Goal: Check status: Check status

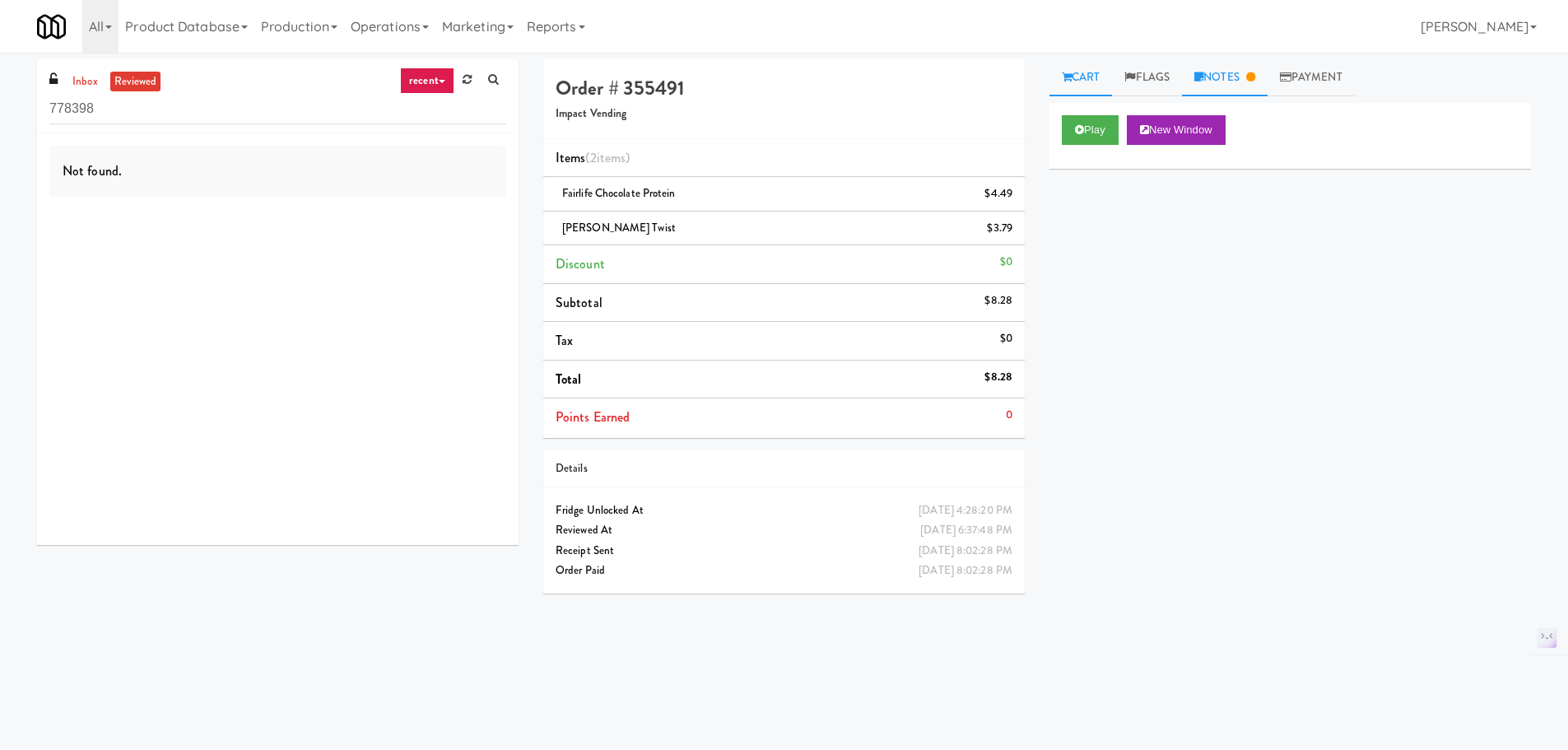
click at [1255, 77] on icon at bounding box center [1251, 76] width 10 height 10
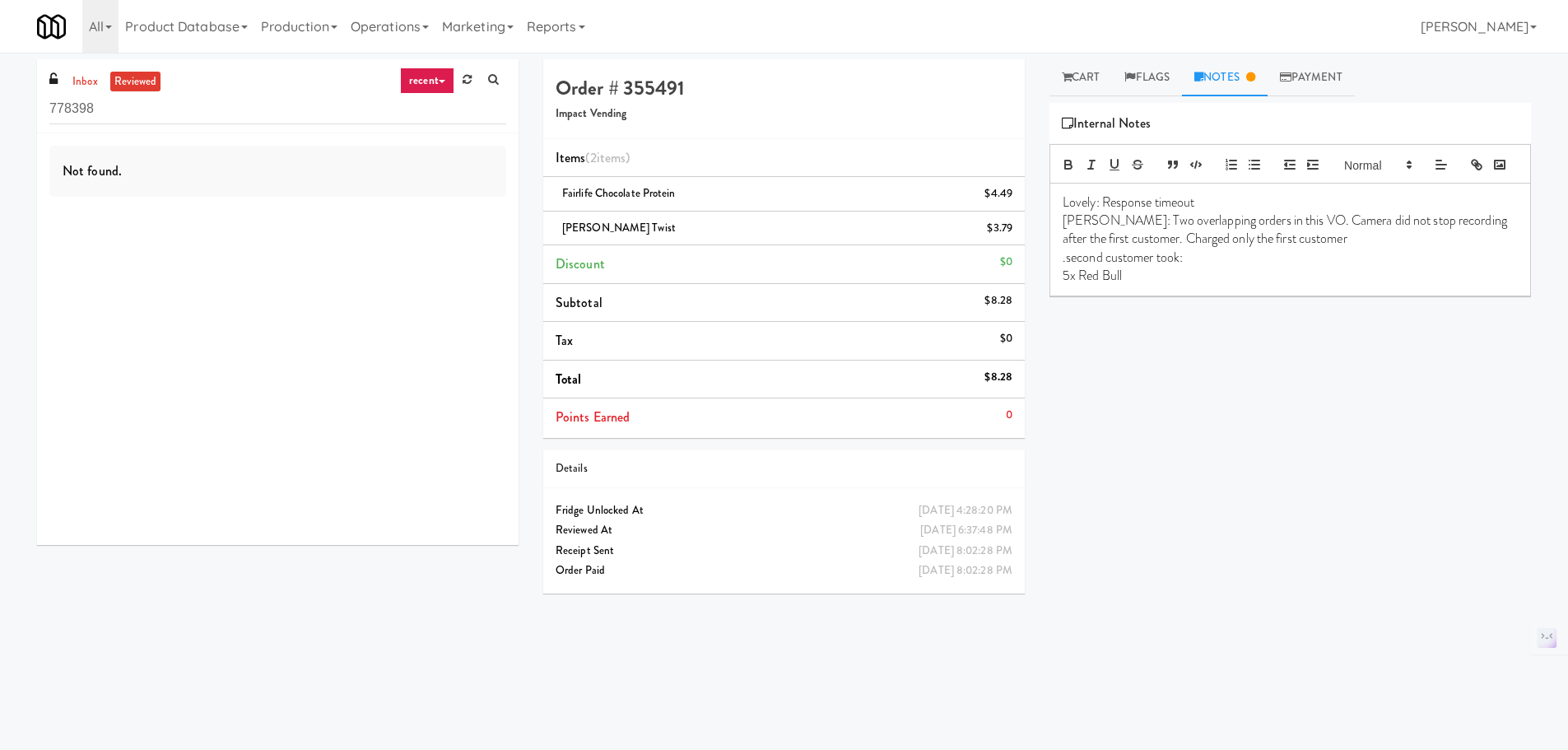
click at [1247, 390] on div "Play New Window Primary Flag Clear Flag if unable to determine what was taken o…" at bounding box center [1290, 411] width 481 height 617
click at [956, 77] on h4 "Order # 355491" at bounding box center [784, 87] width 456 height 22
click at [1171, 372] on div "Play New Window Primary Flag Clear Flag if unable to determine what was taken o…" at bounding box center [1290, 411] width 481 height 617
click at [1074, 79] on link "Cart" at bounding box center [1081, 77] width 64 height 37
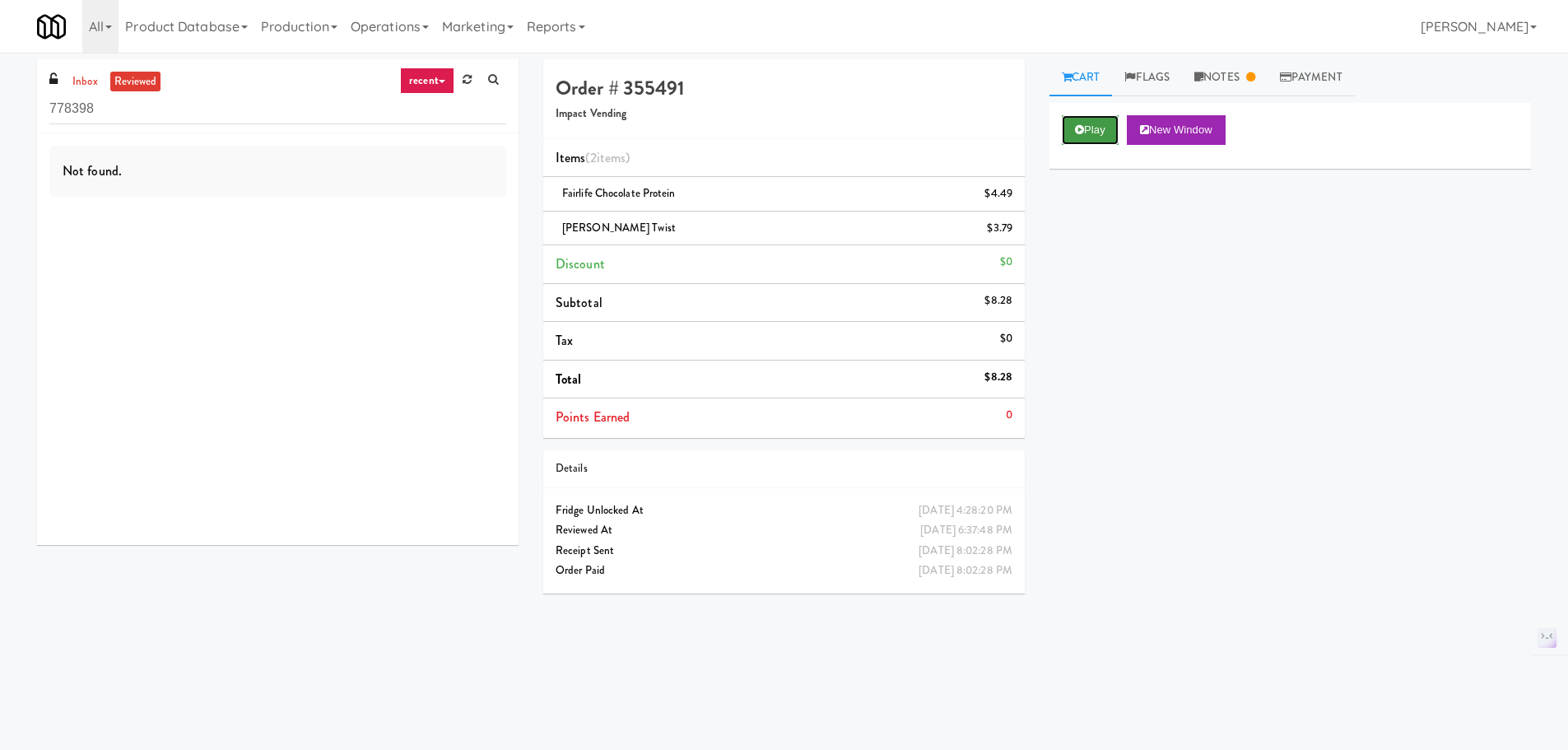
click at [1108, 124] on button "Play" at bounding box center [1091, 129] width 57 height 29
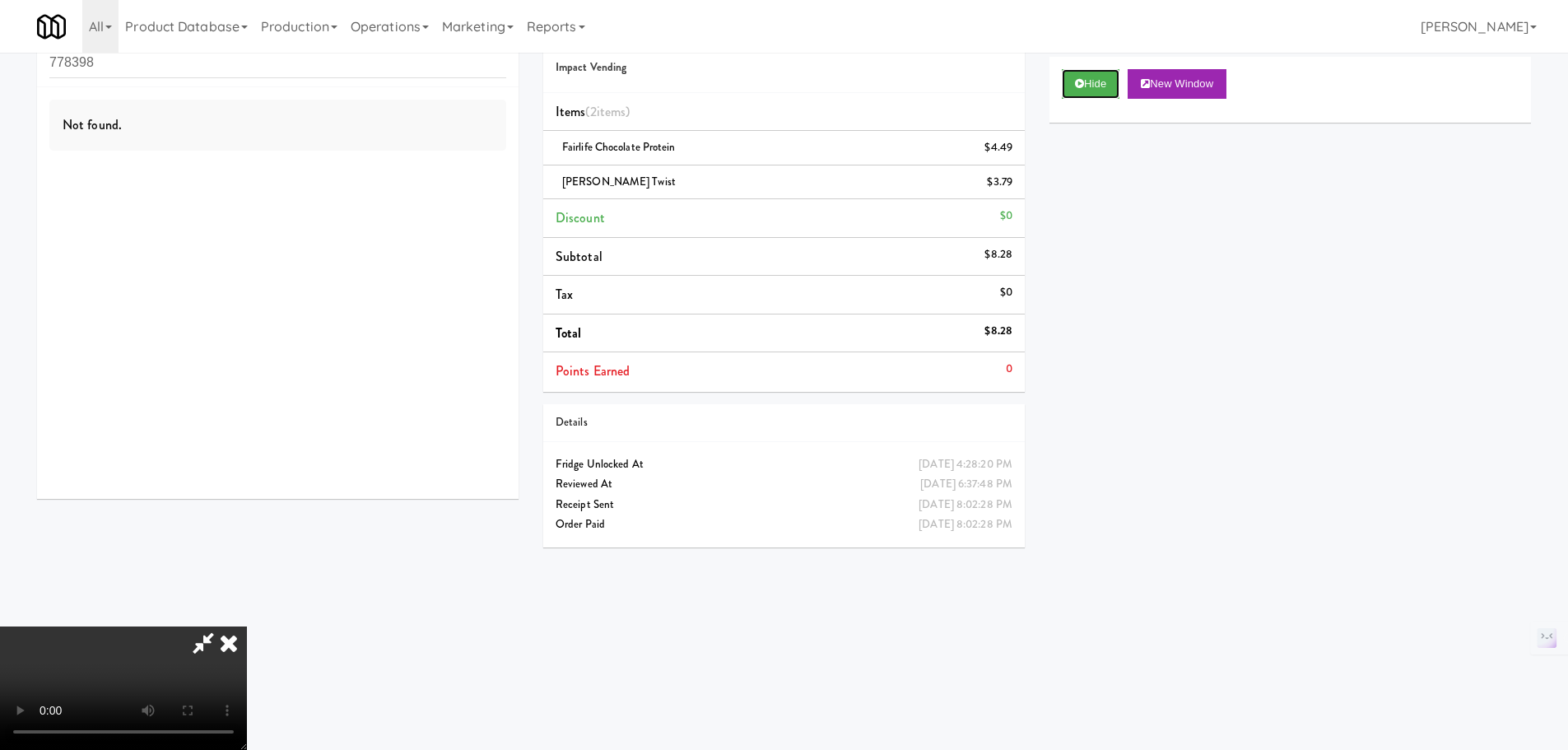
scroll to position [47, 0]
click at [247, 626] on video at bounding box center [124, 688] width 247 height 124
click at [247, 639] on video at bounding box center [124, 688] width 247 height 124
click at [247, 626] on video at bounding box center [124, 688] width 247 height 124
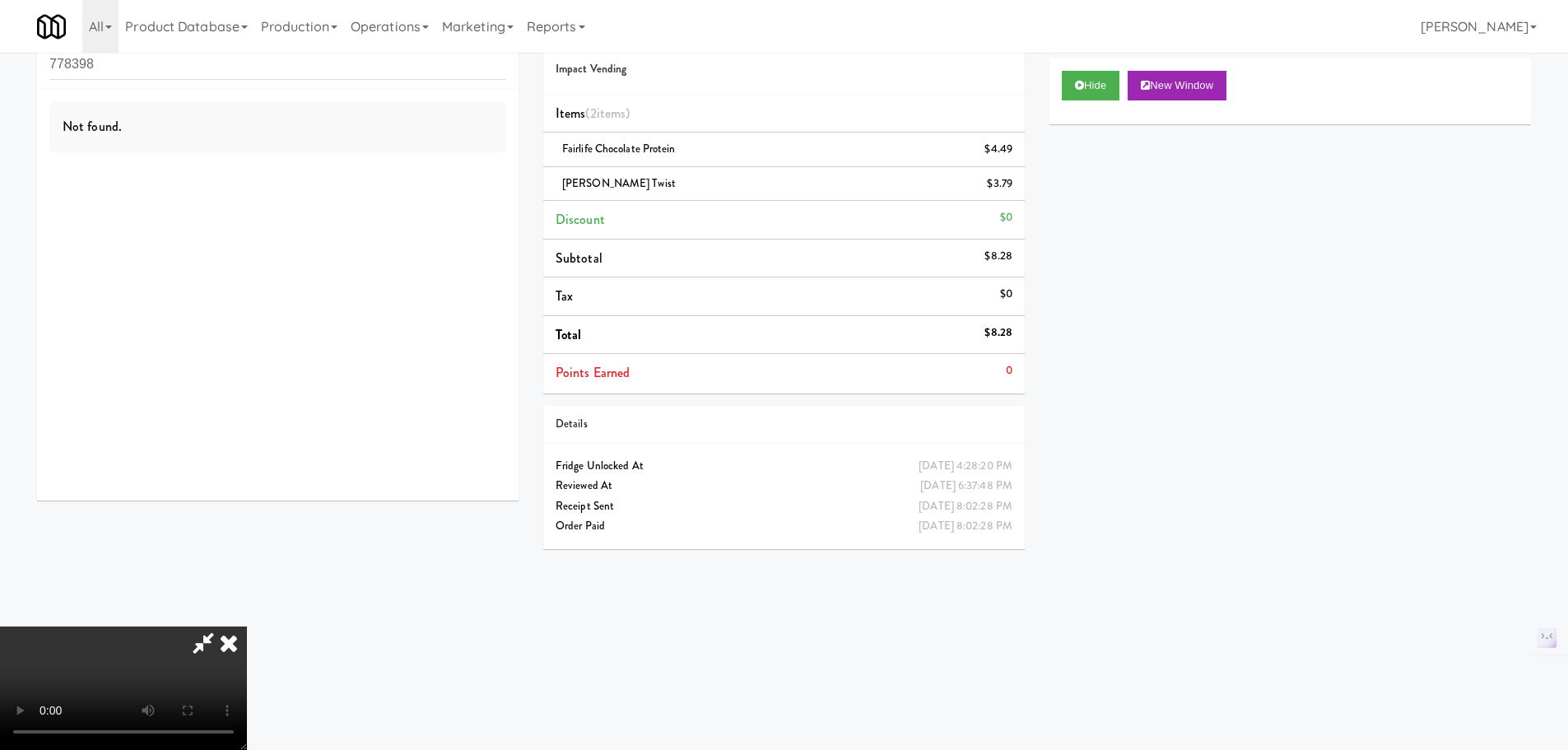
click at [223, 626] on icon at bounding box center [203, 643] width 38 height 33
click at [247, 626] on icon at bounding box center [229, 643] width 36 height 33
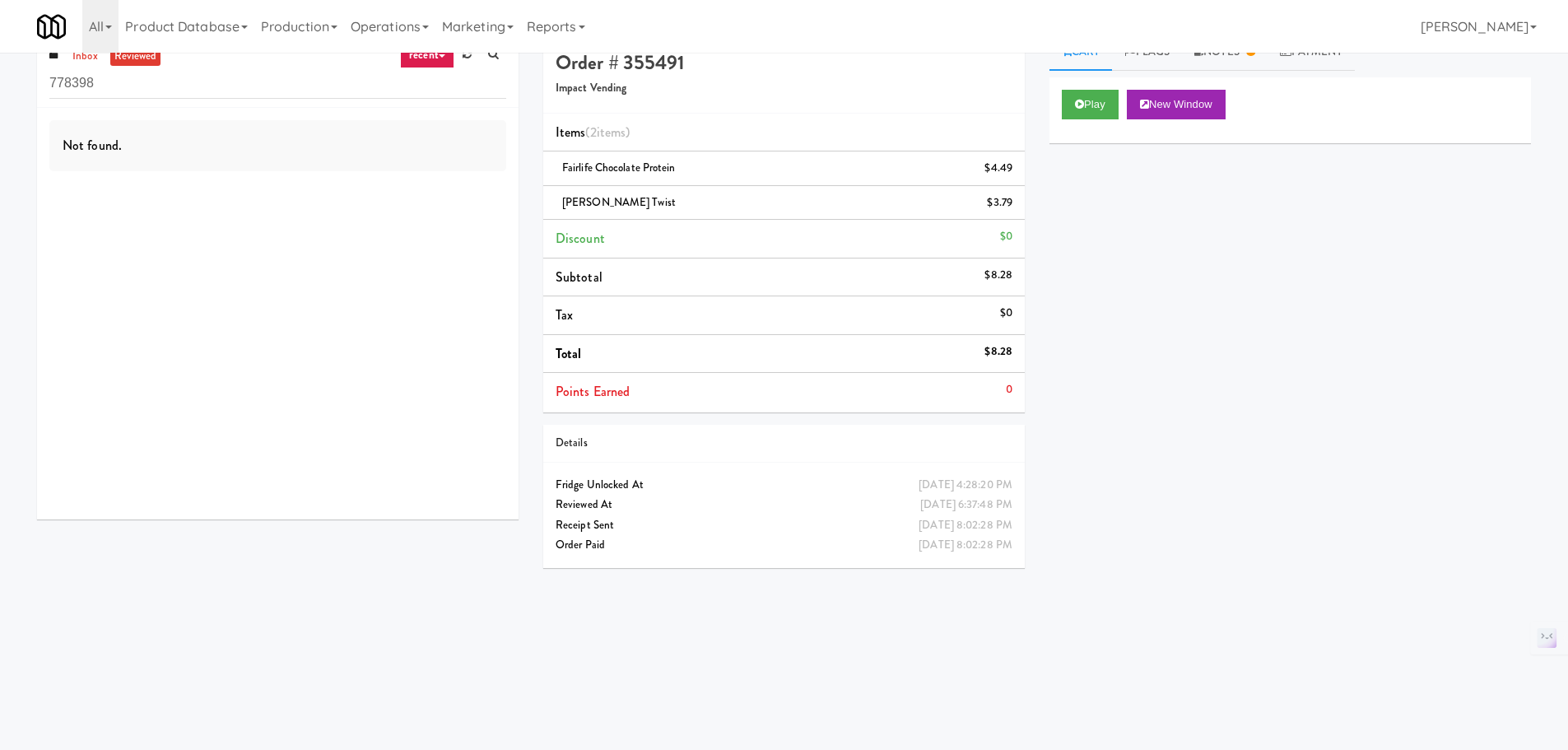
scroll to position [0, 0]
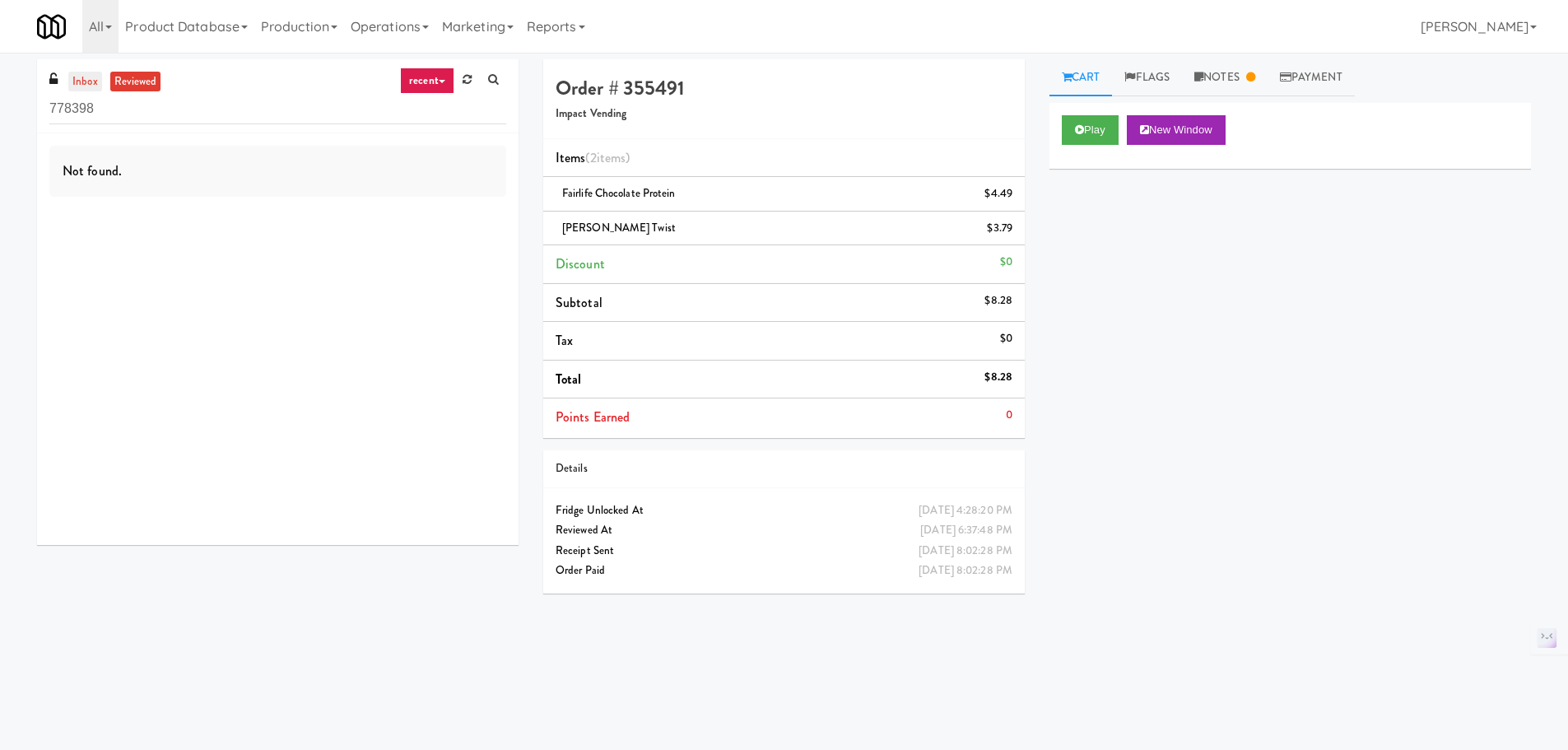
click at [96, 77] on link "inbox" at bounding box center [85, 82] width 33 height 21
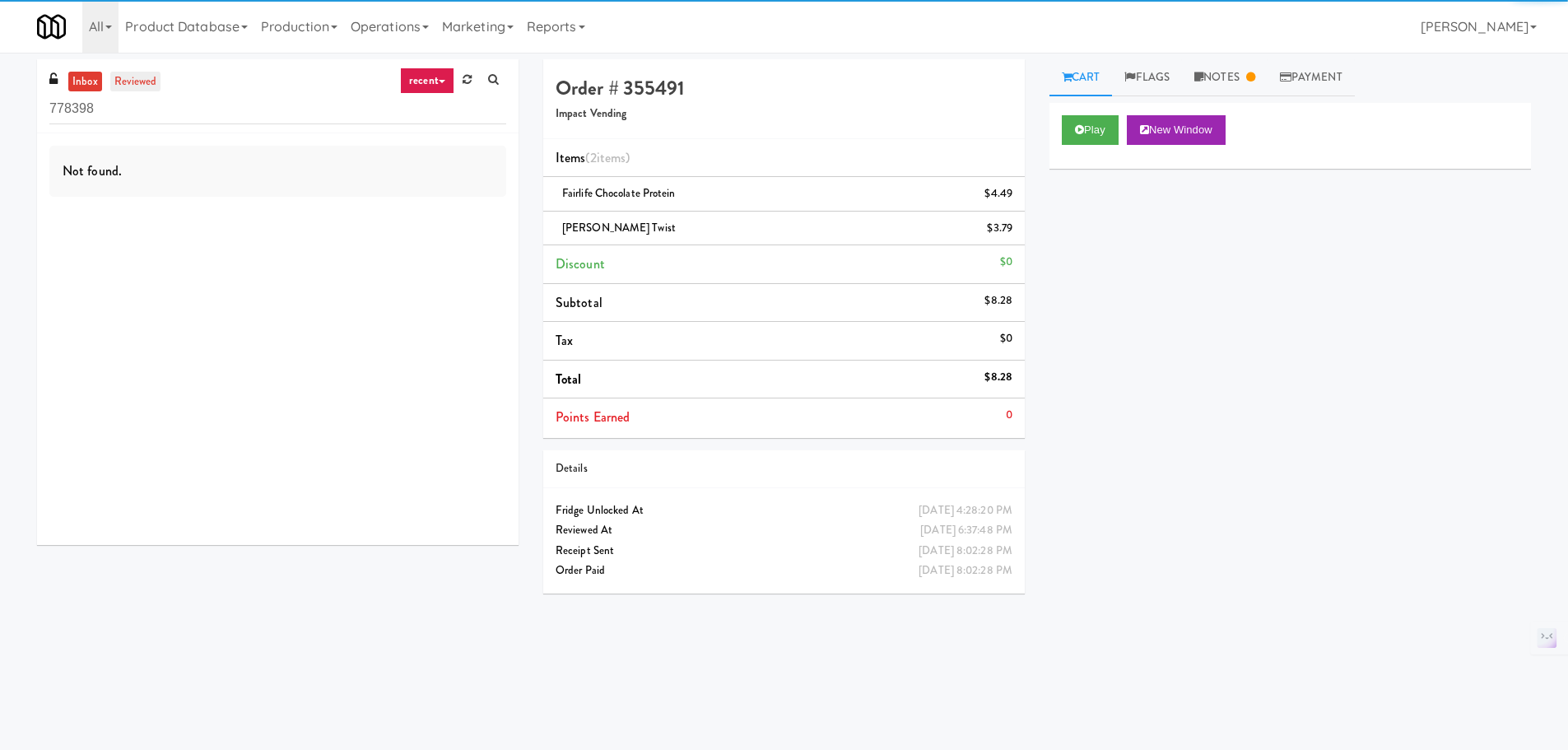
click at [126, 75] on link "reviewed" at bounding box center [136, 82] width 51 height 21
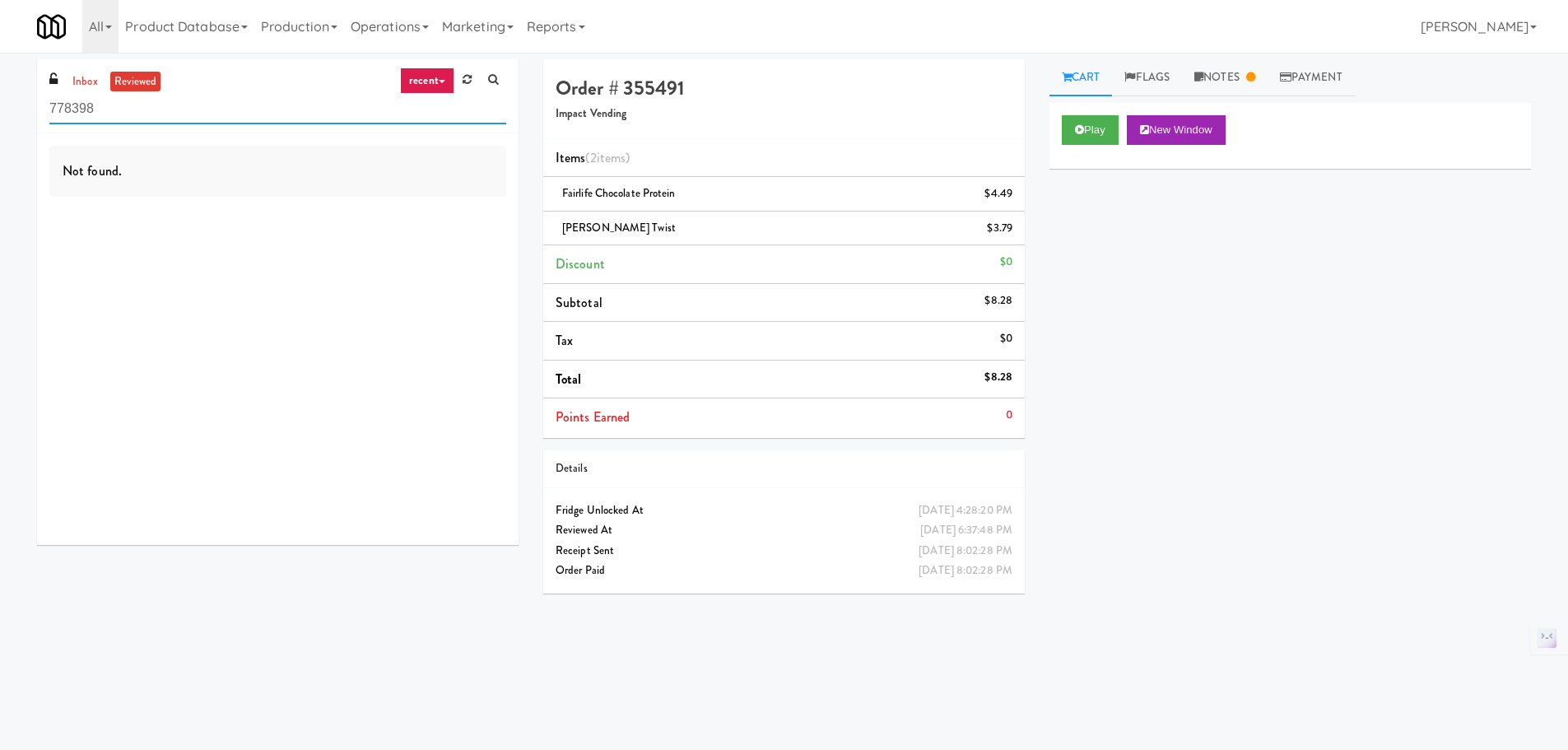
click at [138, 106] on input "778398" at bounding box center [278, 109] width 456 height 30
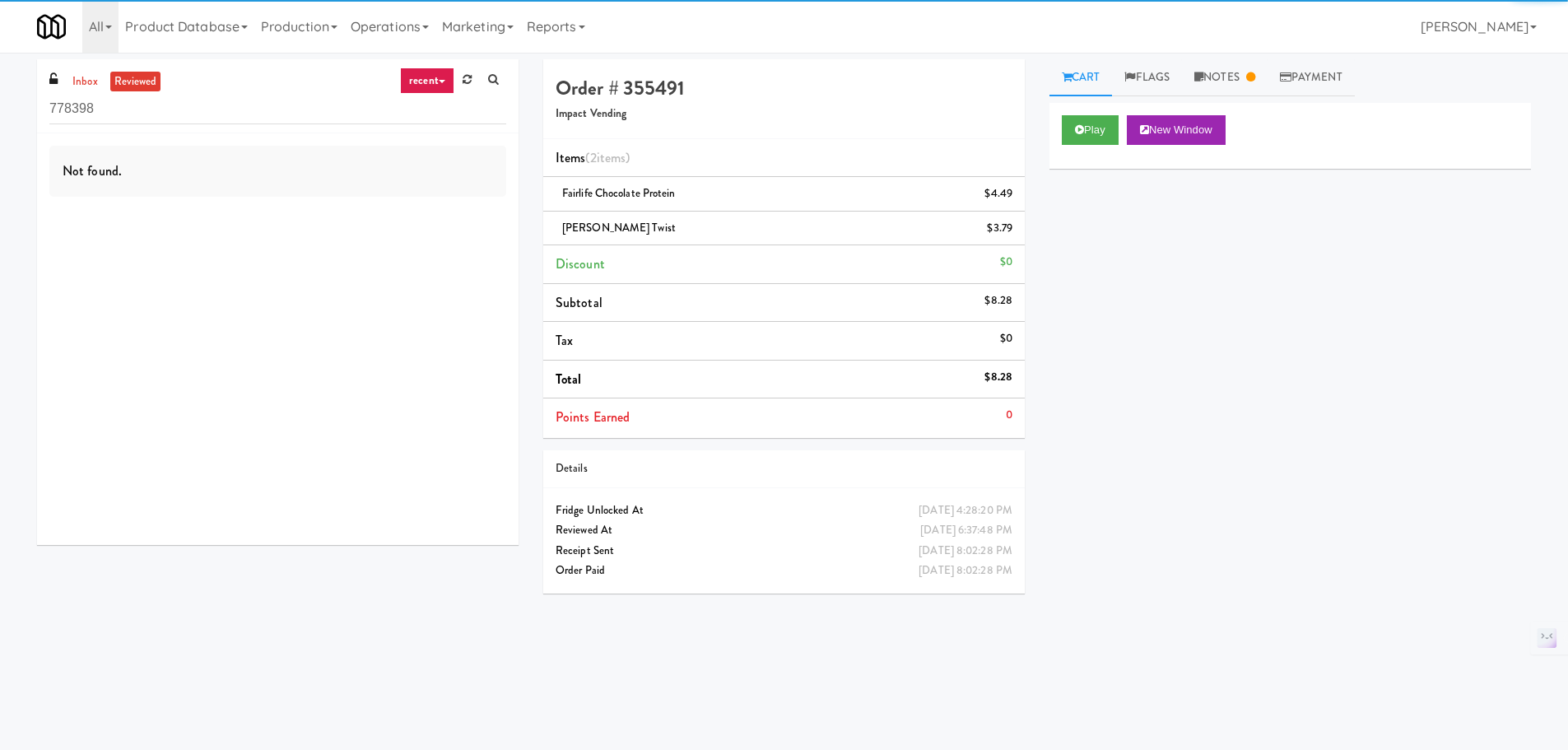
click at [431, 85] on link "recent" at bounding box center [427, 81] width 54 height 27
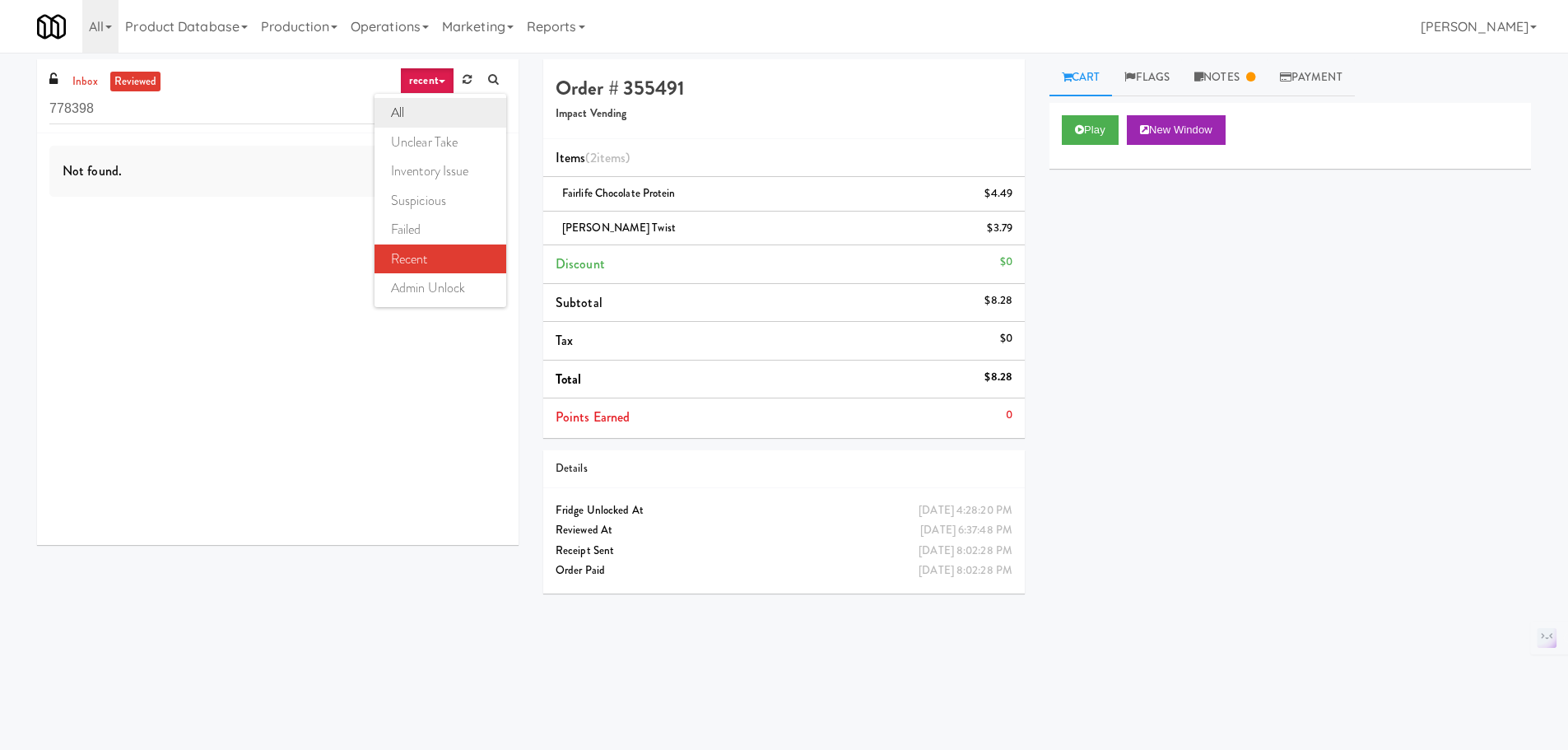
click at [420, 98] on link "all" at bounding box center [440, 112] width 132 height 29
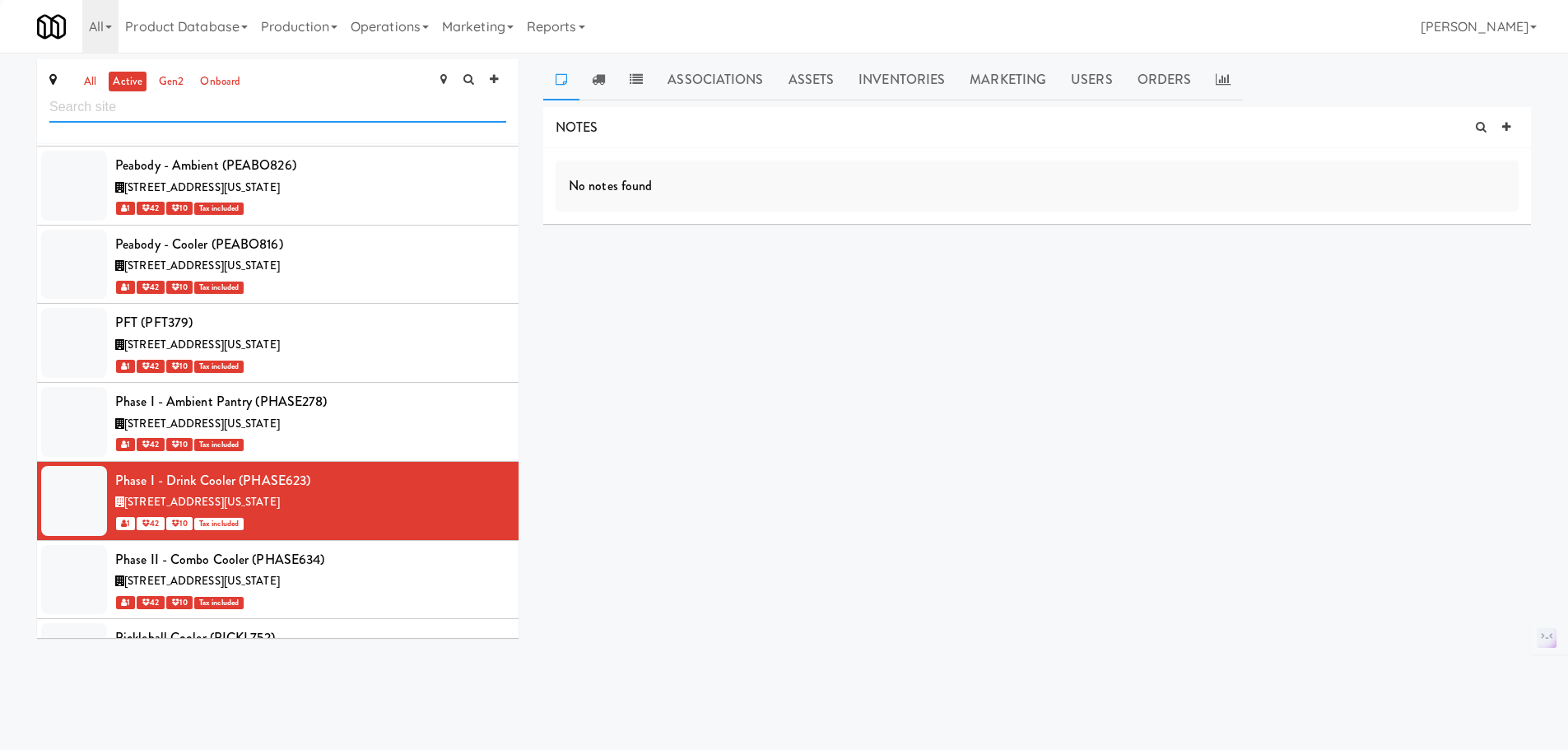
scroll to position [52263, 0]
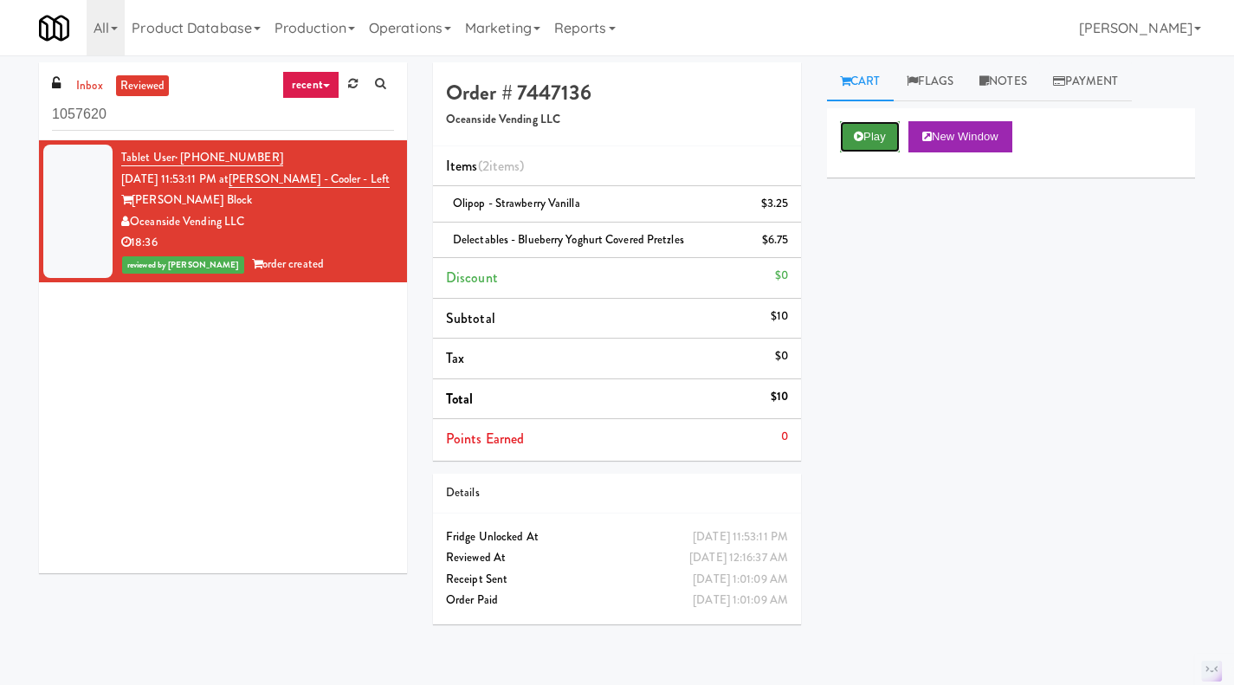
click at [880, 136] on button "Play" at bounding box center [870, 136] width 60 height 31
